Goal: Navigation & Orientation: Find specific page/section

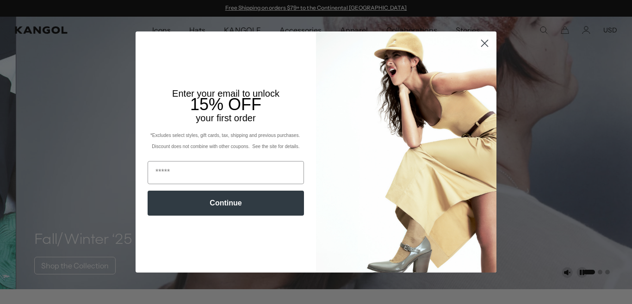
click at [489, 43] on circle "Close dialog" at bounding box center [484, 43] width 15 height 15
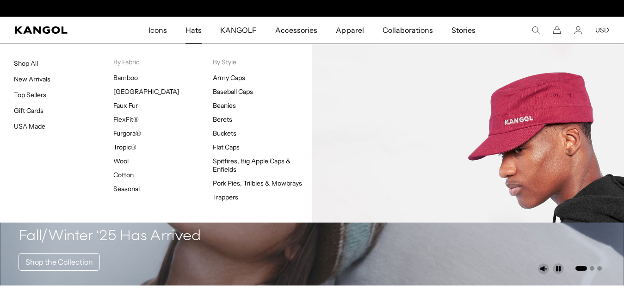
scroll to position [0, 191]
click at [230, 80] on link "Army Caps" at bounding box center [229, 78] width 32 height 8
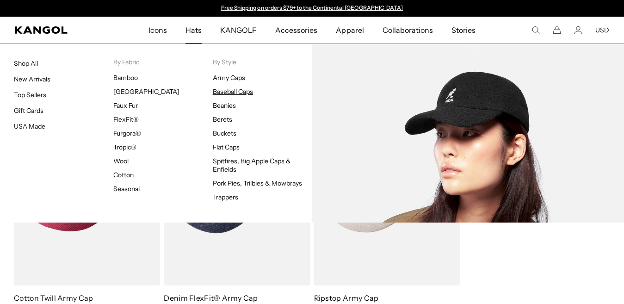
click at [231, 93] on link "Baseball Caps" at bounding box center [233, 91] width 40 height 8
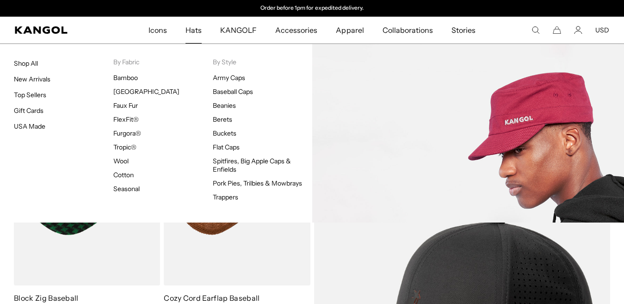
drag, startPoint x: 222, startPoint y: 60, endPoint x: 223, endPoint y: 70, distance: 10.2
click at [223, 64] on p "By Style" at bounding box center [262, 62] width 99 height 8
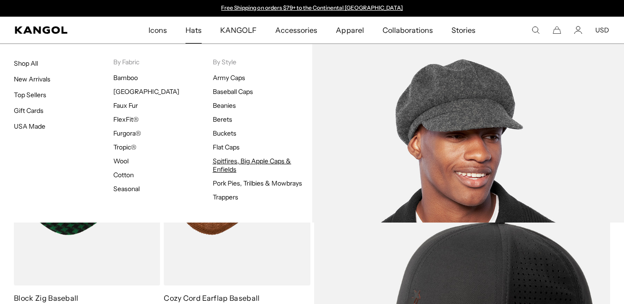
click at [227, 166] on link "Spitfires, Big Apple Caps & Enfields" at bounding box center [252, 165] width 79 height 17
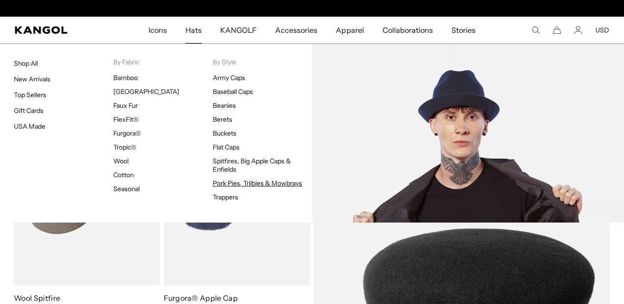
click at [231, 184] on link "Pork Pies, Trilbies & Mowbrays" at bounding box center [258, 183] width 90 height 8
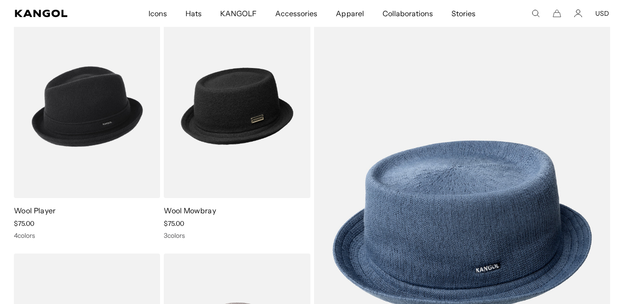
scroll to position [0, 191]
